Goal: Check status: Check status

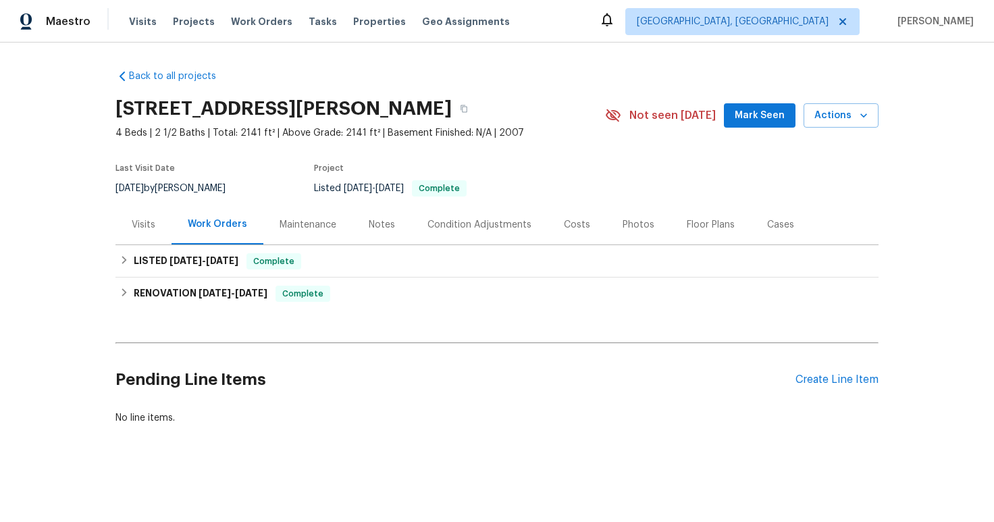
click at [135, 226] on div "Visits" at bounding box center [144, 225] width 24 height 14
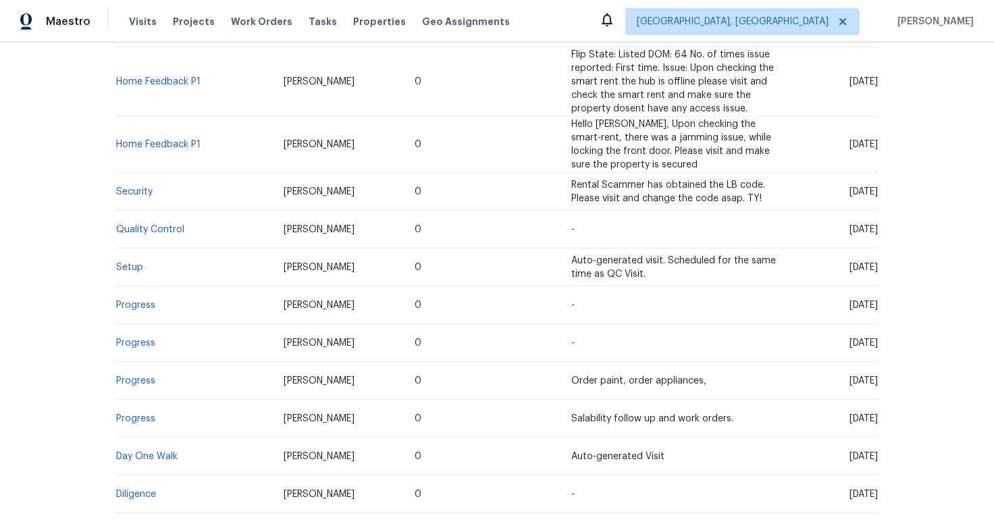
scroll to position [338, 0]
click at [126, 259] on td "Setup" at bounding box center [194, 266] width 157 height 38
click at [131, 265] on link "Setup" at bounding box center [129, 265] width 27 height 9
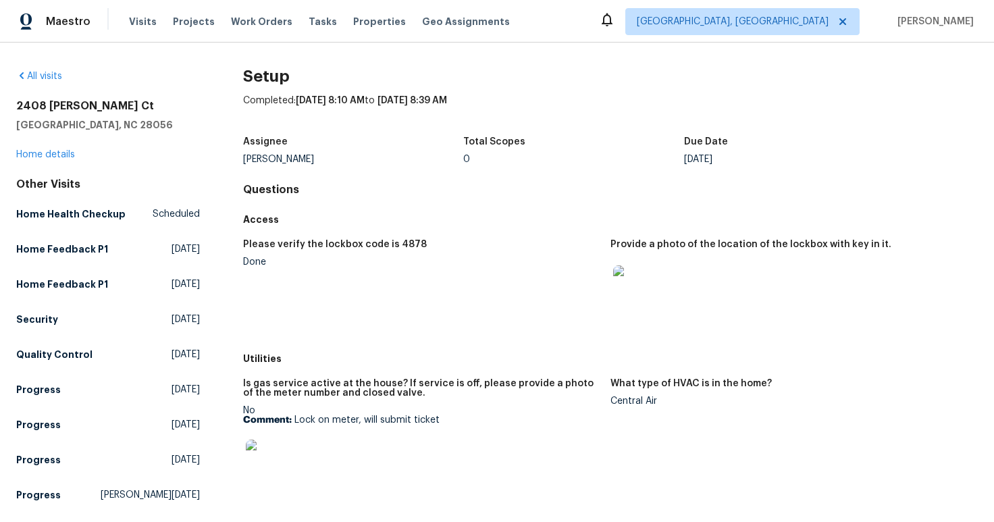
click at [638, 275] on img at bounding box center [634, 286] width 43 height 43
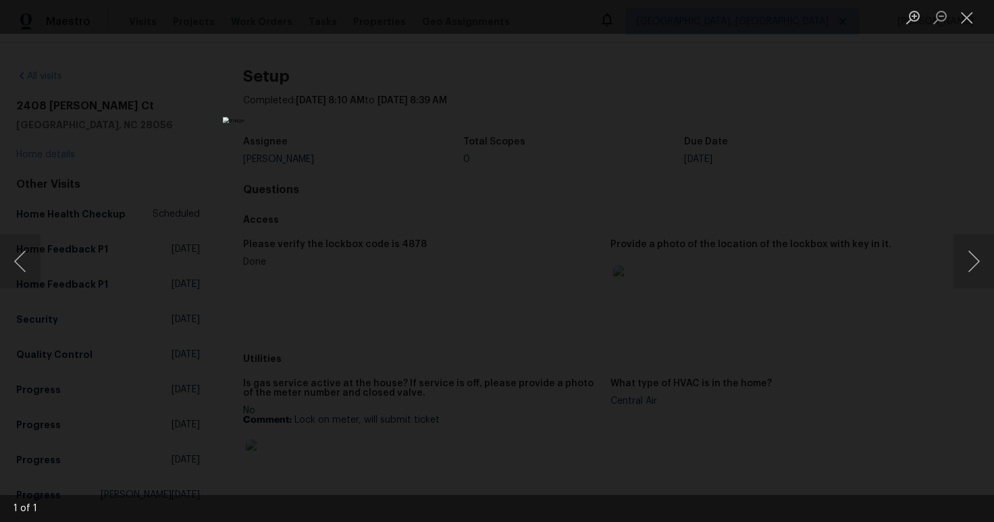
click at [767, 367] on div "Lightbox" at bounding box center [497, 261] width 994 height 522
